Goal: Transaction & Acquisition: Purchase product/service

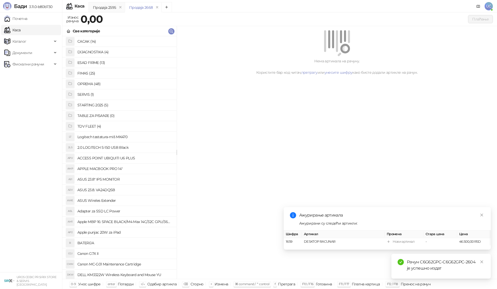
click at [100, 84] on h4 "OPREMA (48)" at bounding box center [124, 84] width 95 height 8
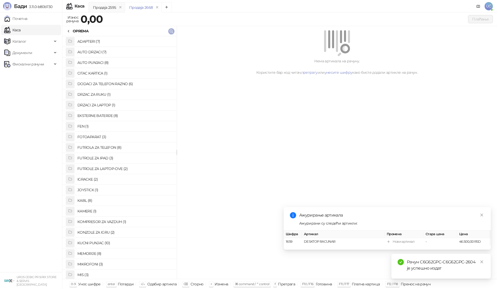
click at [171, 29] on icon "button" at bounding box center [171, 31] width 4 height 4
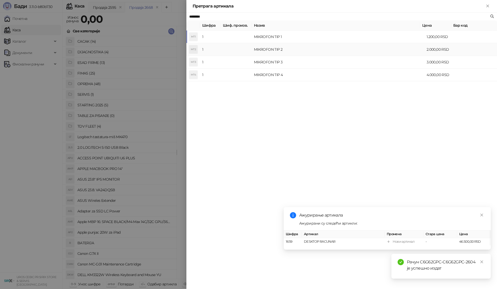
type input "********"
click at [273, 47] on td "MIKROFON TIP 2" at bounding box center [338, 49] width 173 height 13
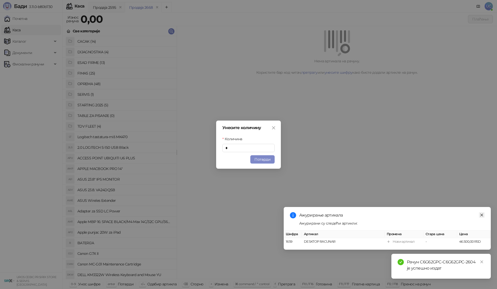
click at [482, 215] on icon "close" at bounding box center [482, 215] width 4 height 4
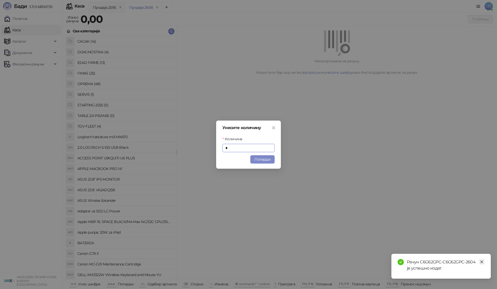
click at [480, 260] on link "Close" at bounding box center [482, 262] width 6 height 6
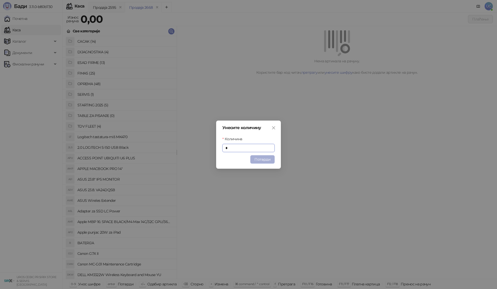
click at [265, 162] on button "Потврди" at bounding box center [262, 159] width 24 height 8
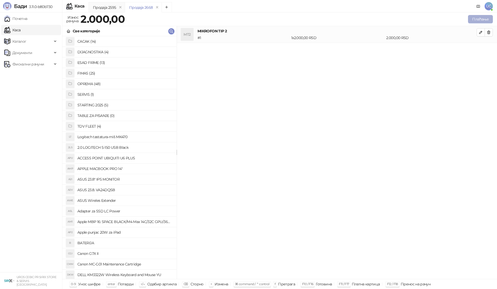
click at [485, 19] on button "Плаћање" at bounding box center [480, 19] width 25 height 8
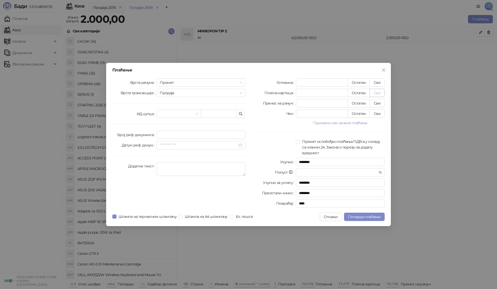
click at [379, 94] on button "Све" at bounding box center [376, 93] width 15 height 8
type input "****"
click at [369, 216] on span "Потврди плаћање" at bounding box center [364, 216] width 32 height 5
